Goal: Transaction & Acquisition: Purchase product/service

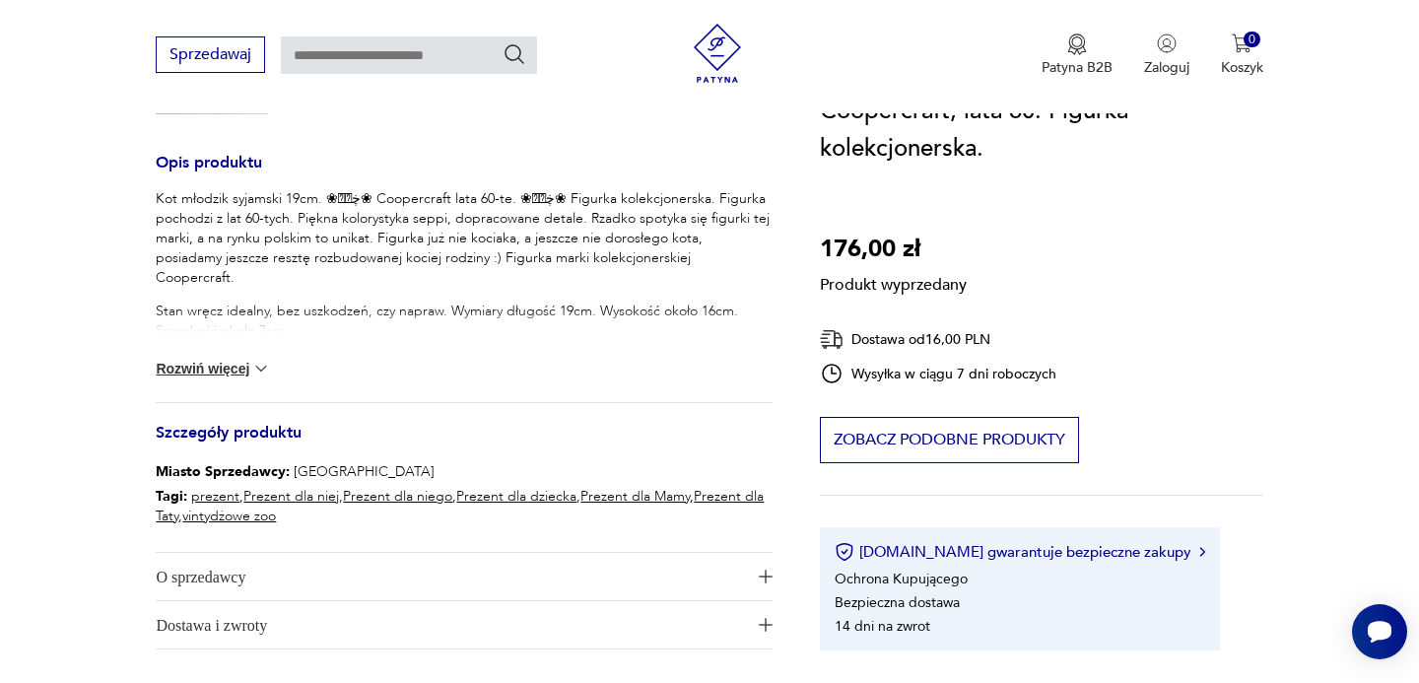
scroll to position [678, 0]
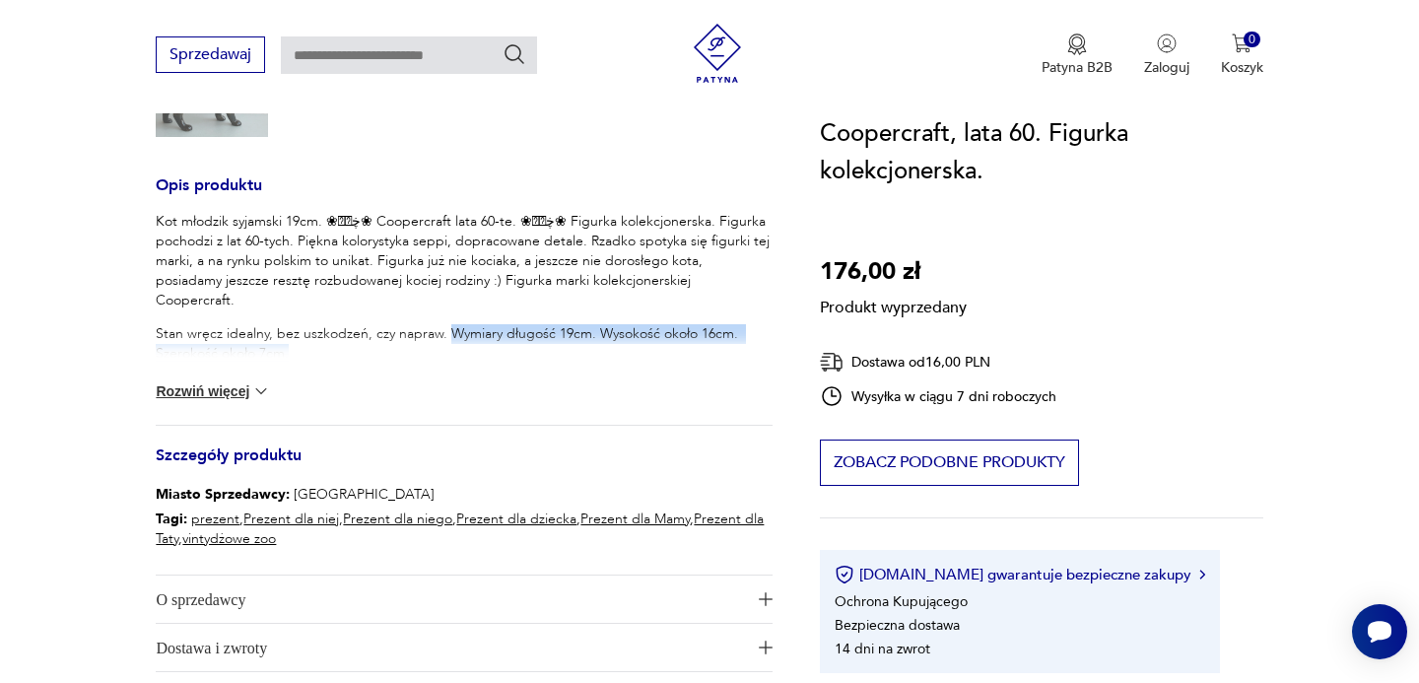
drag, startPoint x: 446, startPoint y: 316, endPoint x: 451, endPoint y: 337, distance: 21.3
click at [452, 334] on p "Stan wręcz idealny, bez uszkodzeń, czy napraw. Wymiary długość 19cm. Wysokość o…" at bounding box center [464, 353] width 617 height 59
copy p "Wymiary długość 19cm. Wysokość około 16cm. Szerokość około 7cm."
